Goal: Transaction & Acquisition: Purchase product/service

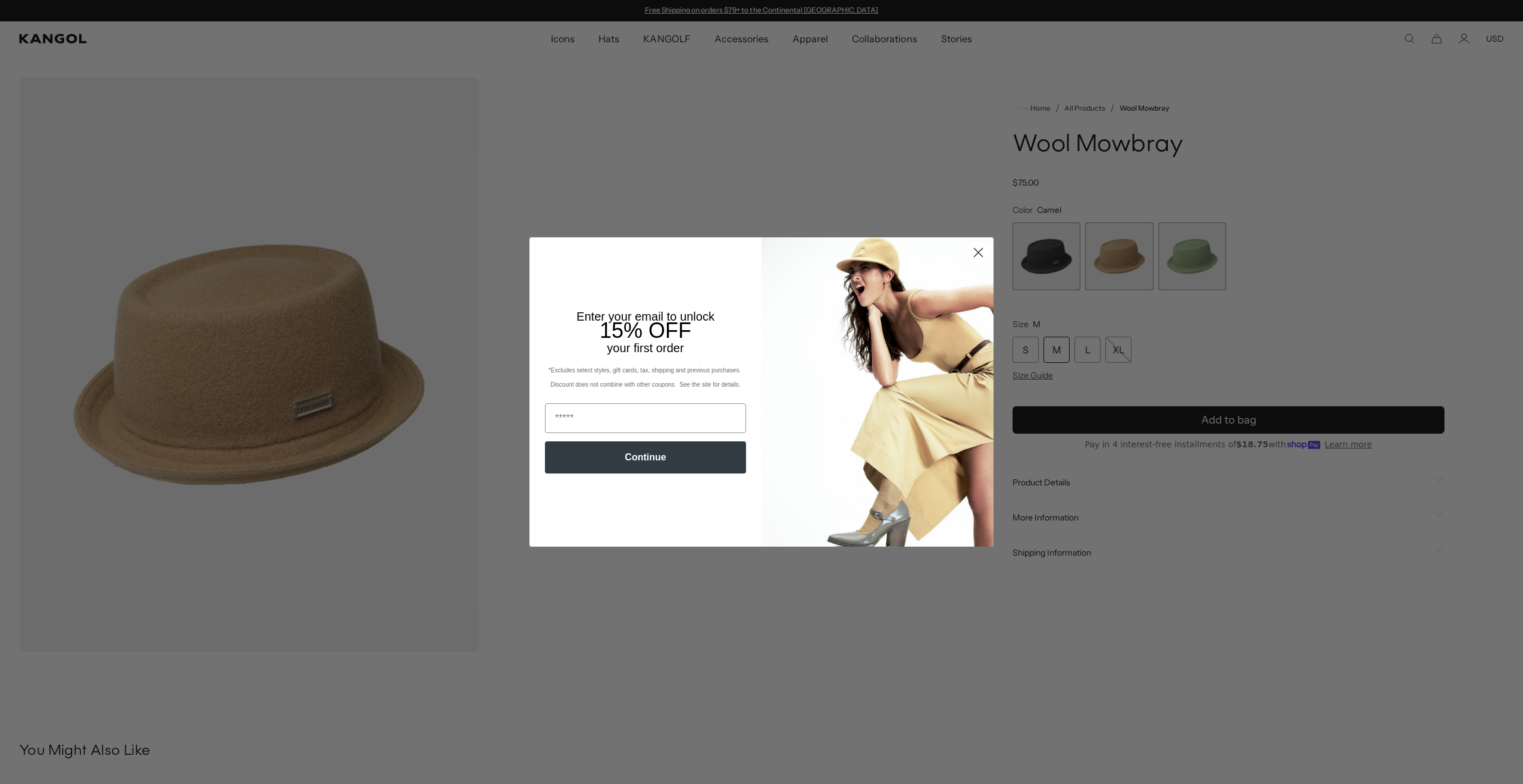
click at [978, 254] on circle "Close dialog" at bounding box center [977, 252] width 20 height 20
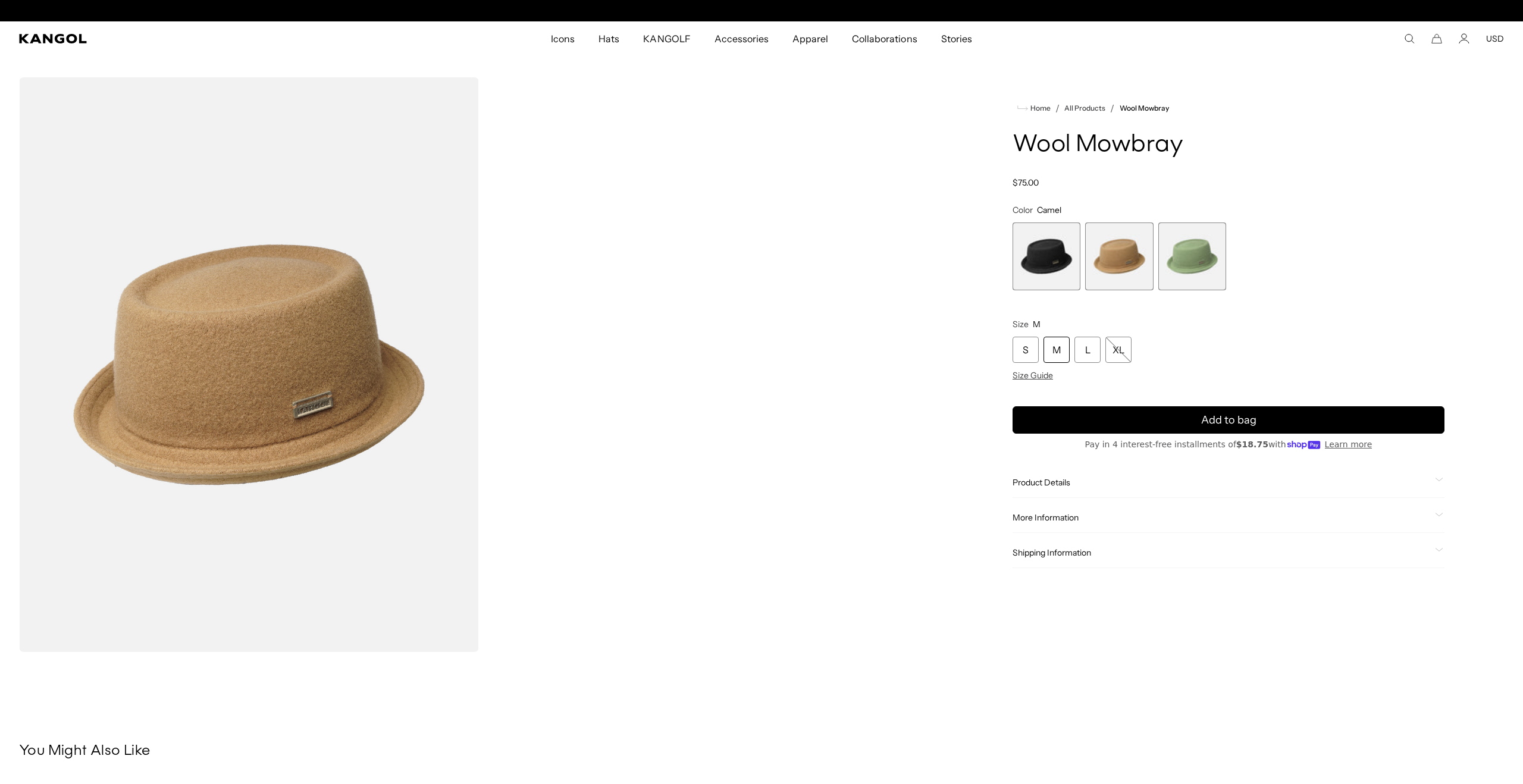
click at [1041, 257] on div "Close dialog Enter your email to unlock 15% OFF your first order *Excludes sele…" at bounding box center [762, 392] width 1523 height 784
click at [1047, 260] on span "1 of 3" at bounding box center [1046, 256] width 68 height 68
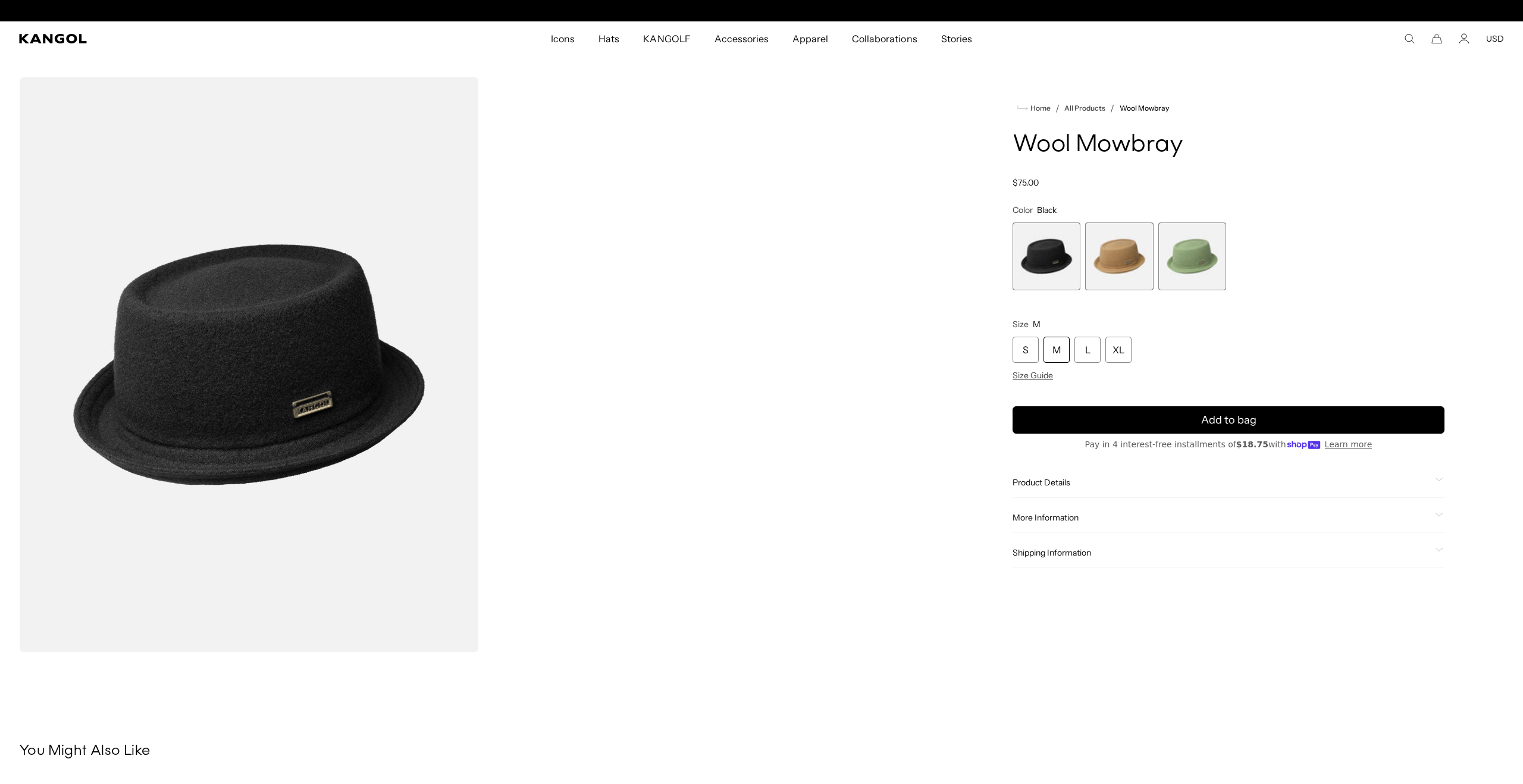
scroll to position [0, 245]
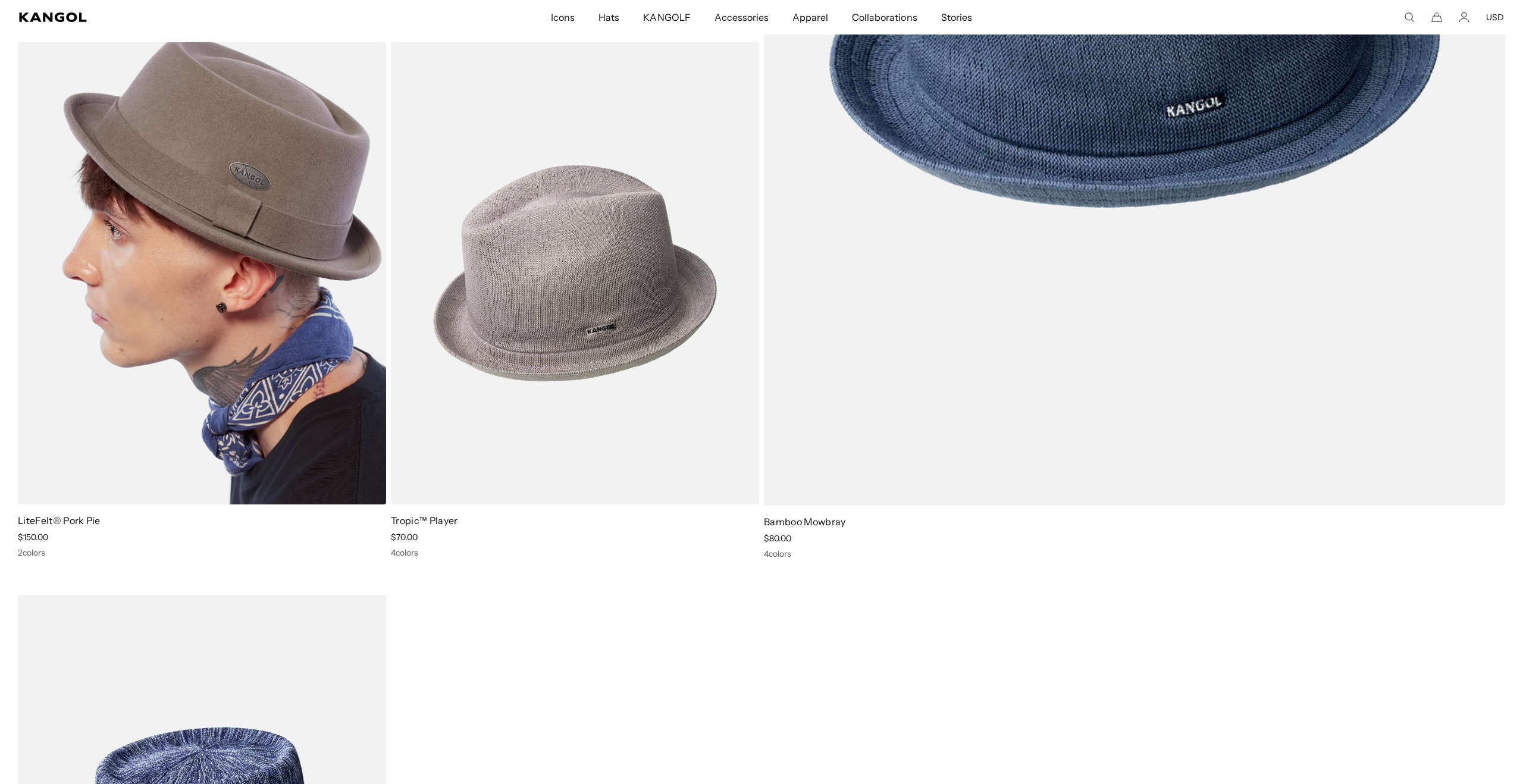
click at [218, 270] on img at bounding box center [202, 273] width 368 height 462
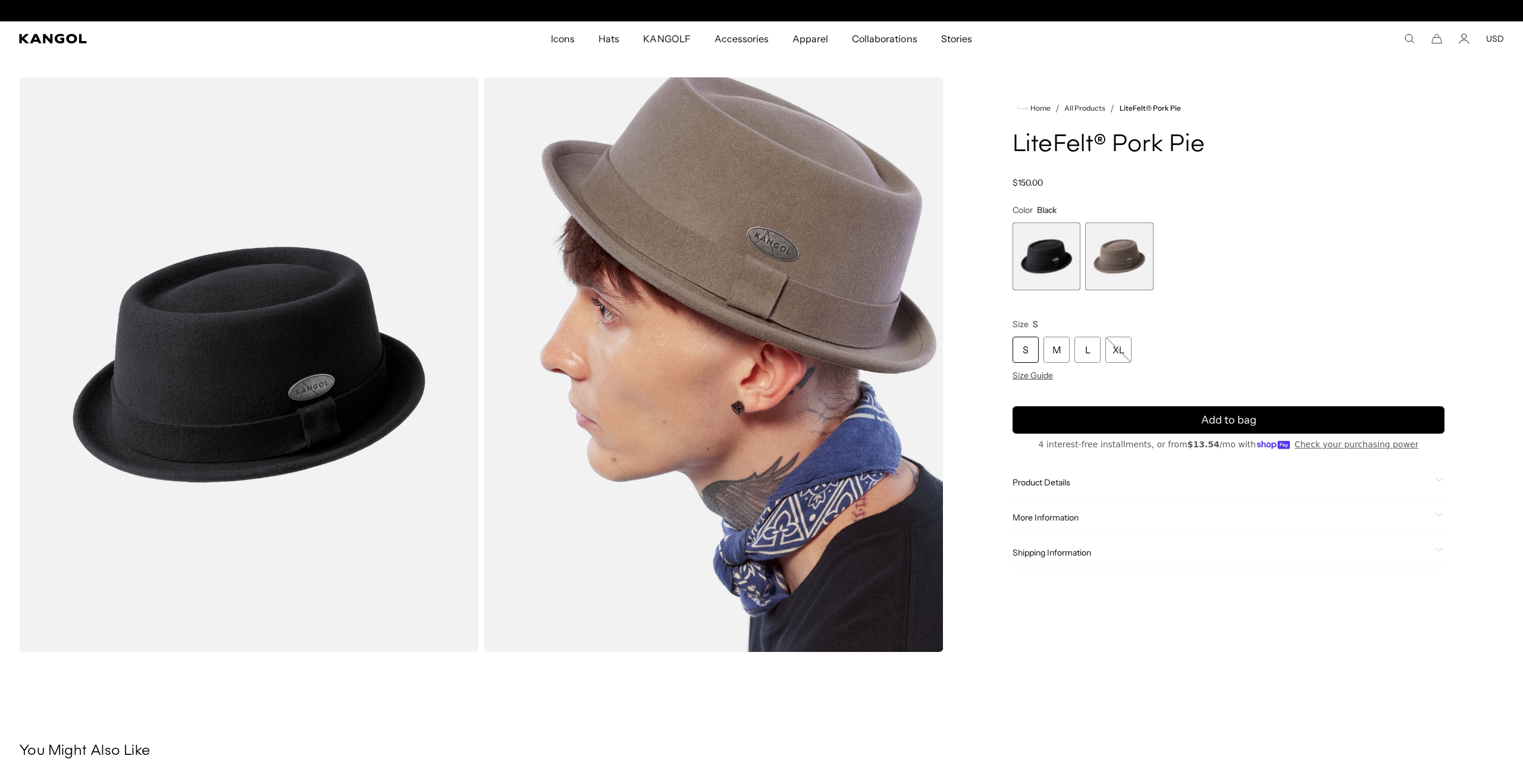
scroll to position [0, 245]
click at [1123, 263] on span "2 of 2" at bounding box center [1119, 256] width 68 height 68
click at [1060, 262] on span "1 of 2" at bounding box center [1046, 256] width 68 height 68
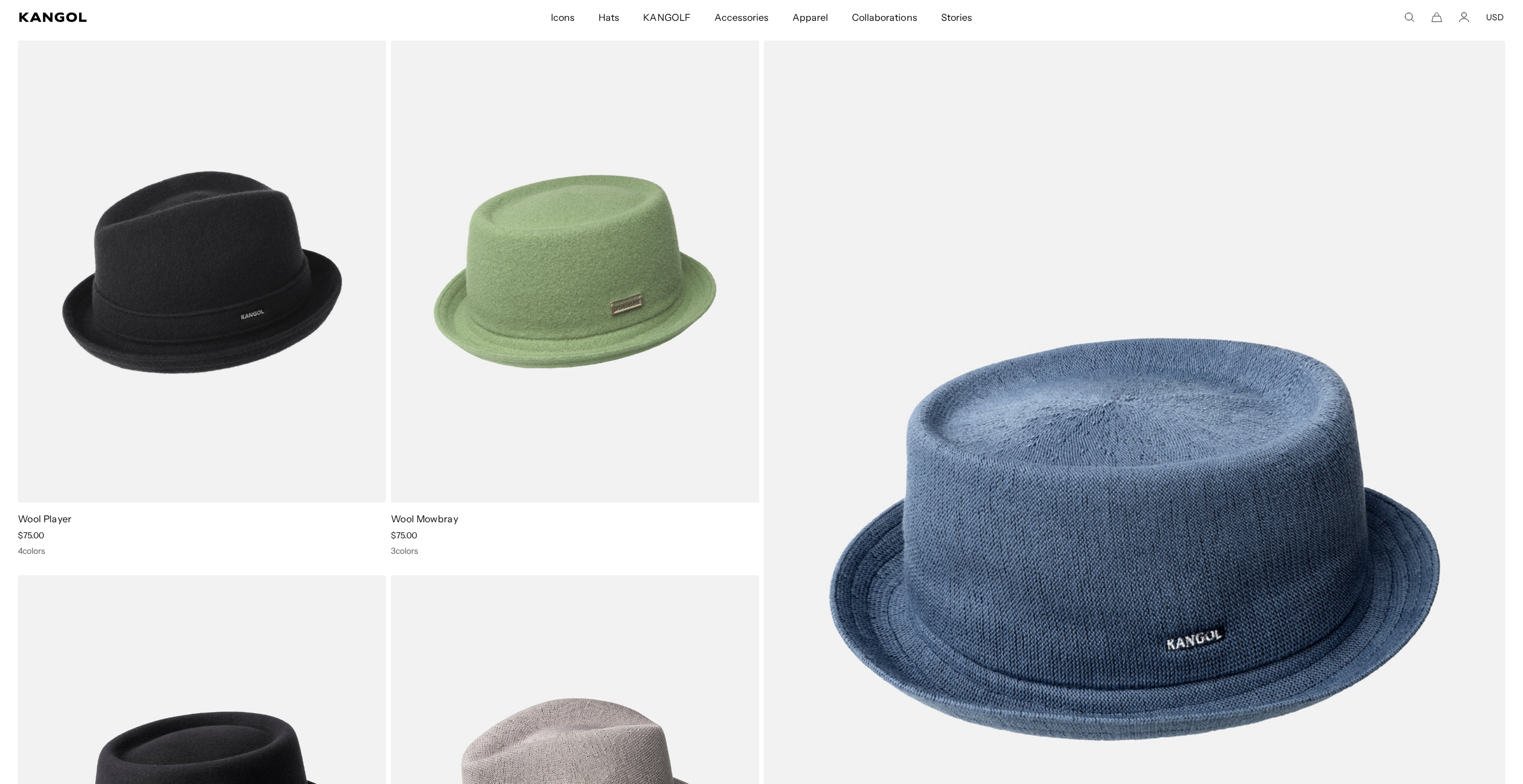
scroll to position [0, 245]
click at [527, 296] on img at bounding box center [575, 271] width 368 height 462
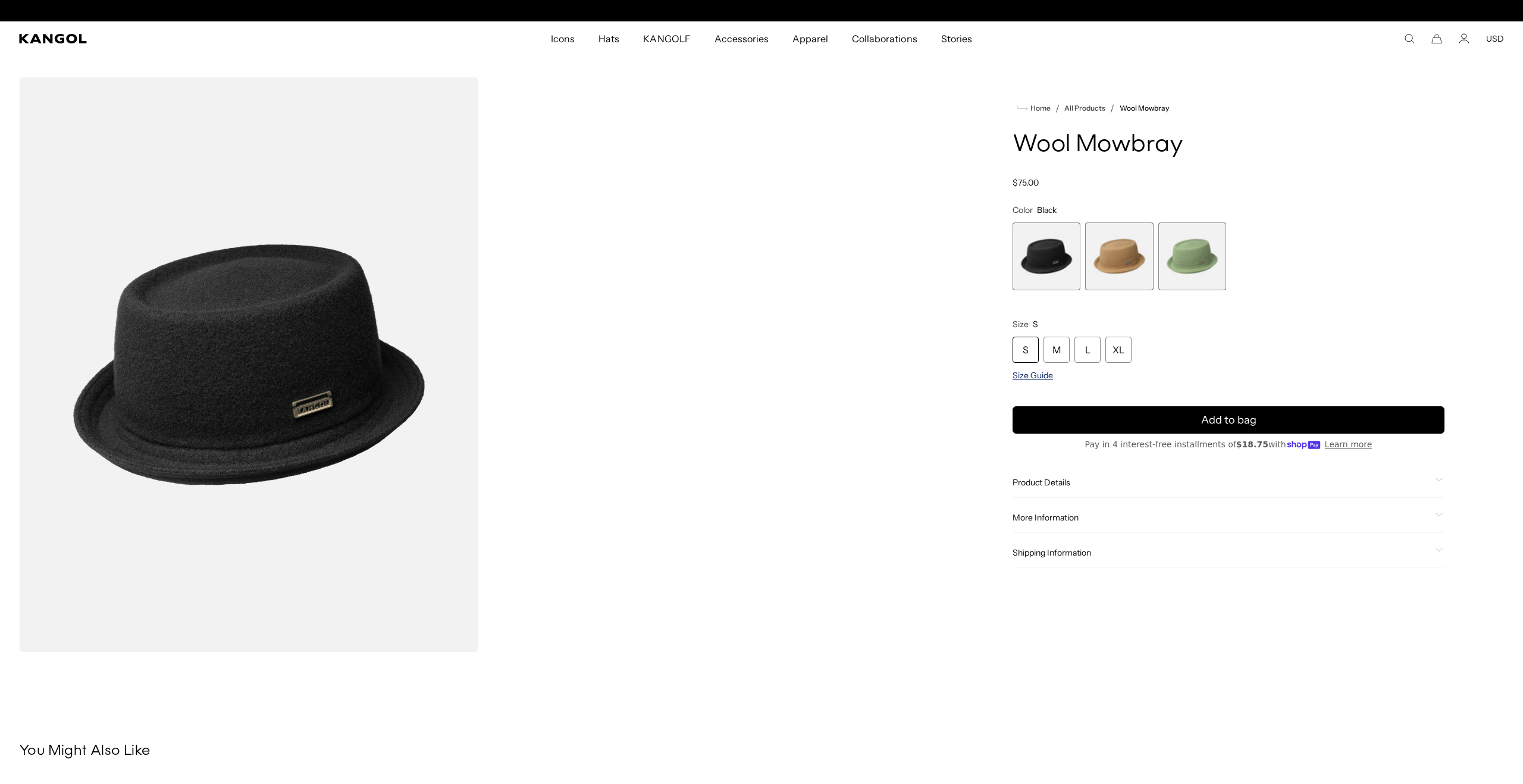
click at [1040, 370] on span "Size Guide" at bounding box center [1032, 375] width 41 height 10
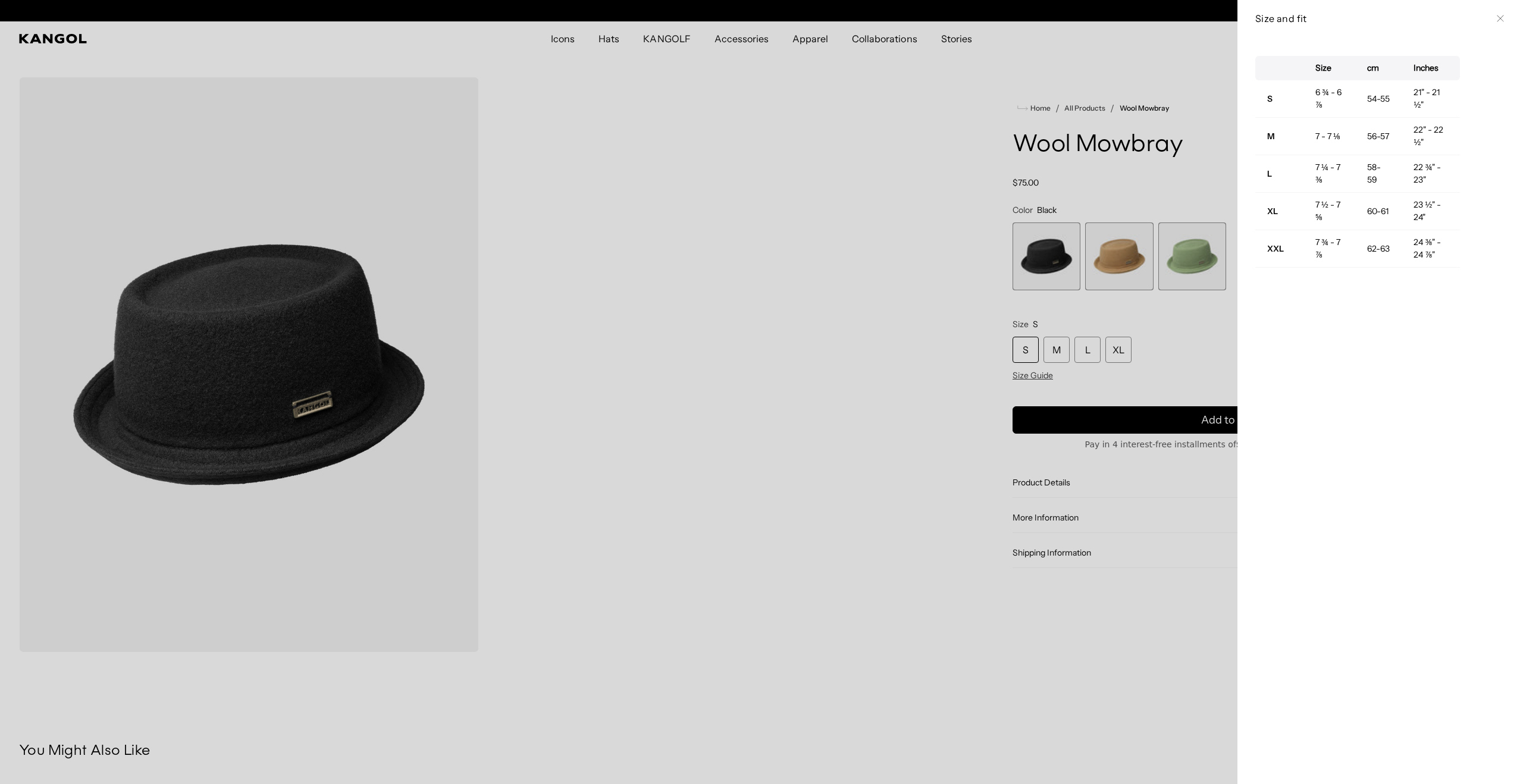
scroll to position [0, 245]
drag, startPoint x: 1498, startPoint y: 12, endPoint x: 1451, endPoint y: 76, distance: 79.4
click at [1499, 15] on div "Size and fit Close" at bounding box center [1380, 19] width 250 height 13
click at [1159, 306] on div at bounding box center [762, 392] width 1523 height 784
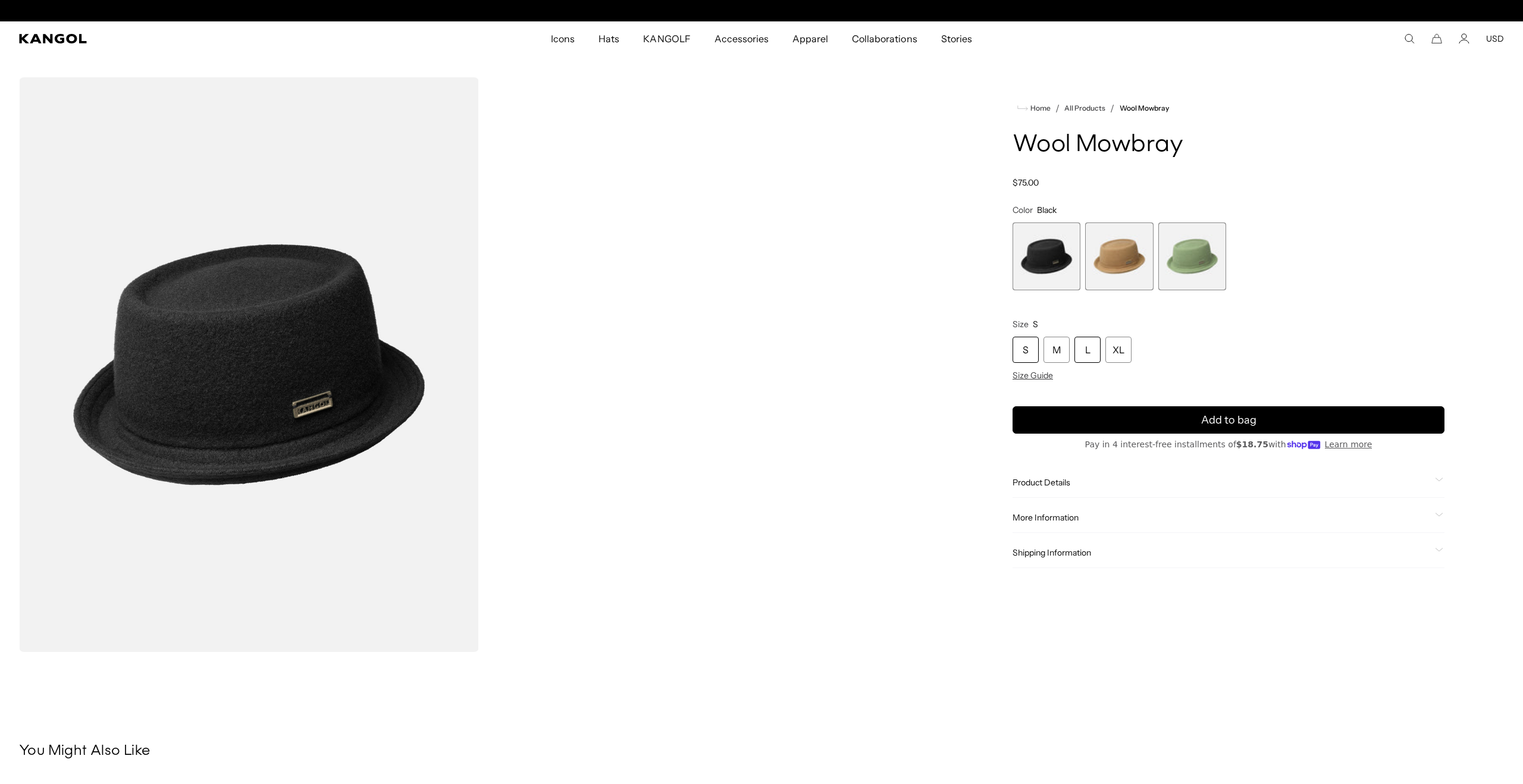
scroll to position [0, 0]
click at [1120, 357] on div "XL" at bounding box center [1119, 350] width 26 height 26
